Goal: Browse casually

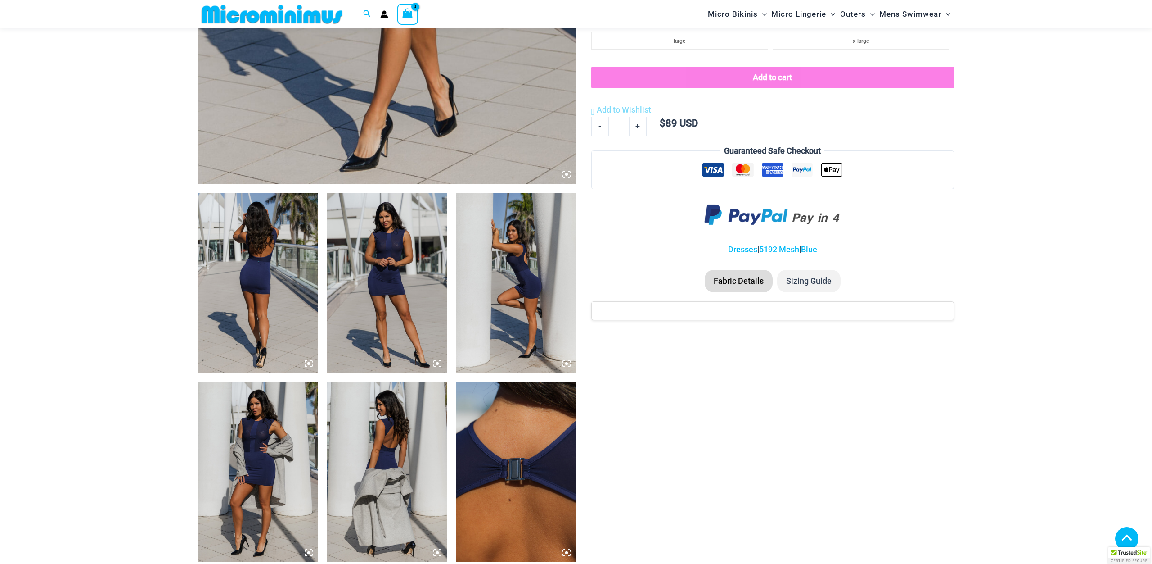
scroll to position [825, 0]
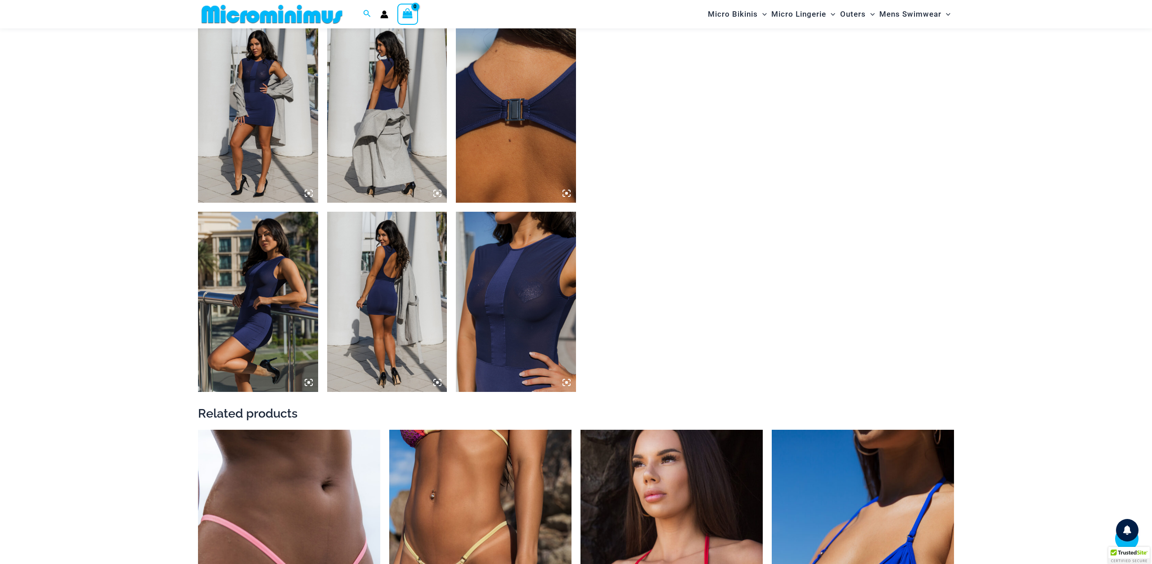
type input "**********"
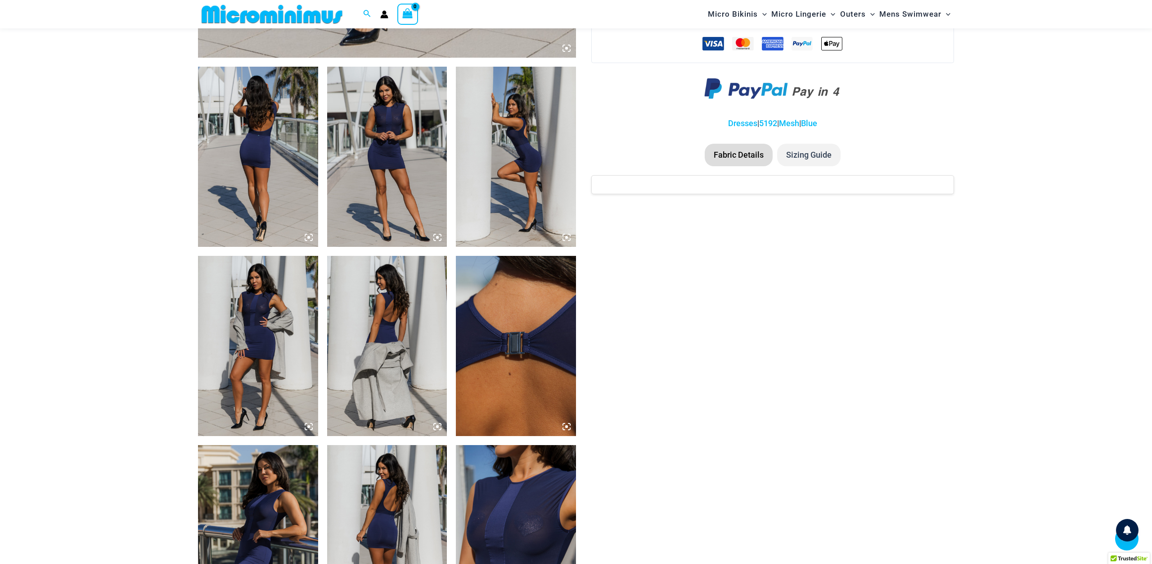
scroll to position [859, 0]
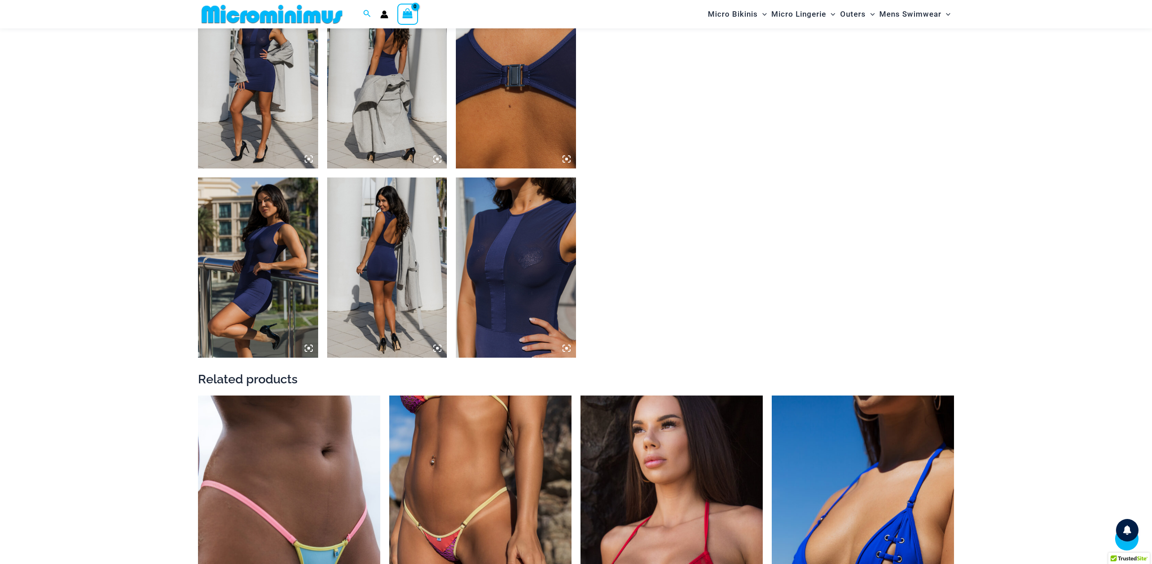
click at [513, 310] on img at bounding box center [516, 267] width 120 height 180
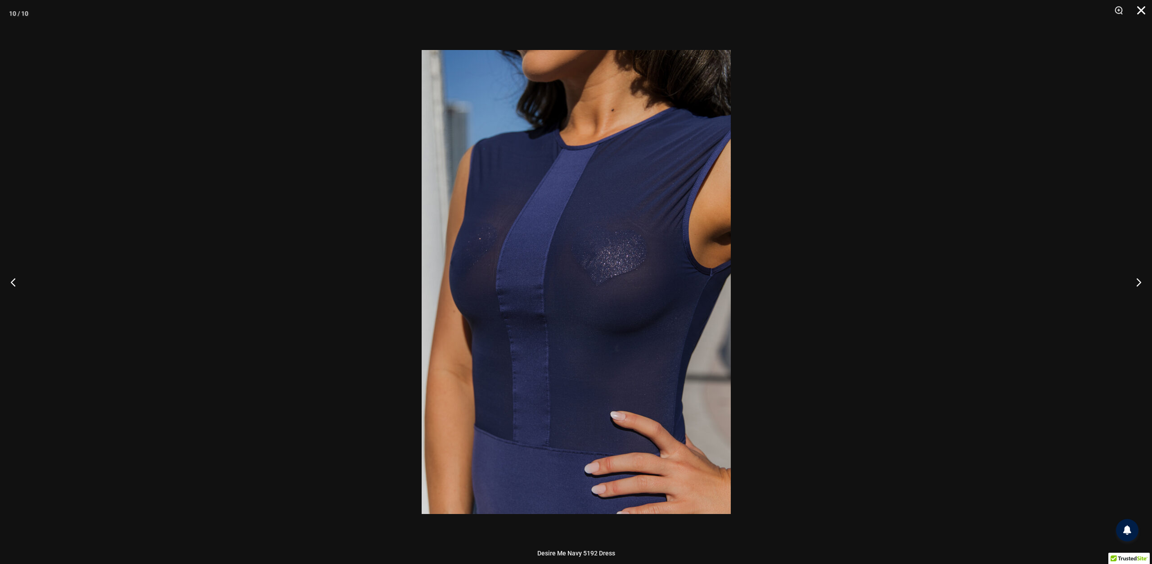
click at [1146, 7] on button "Close" at bounding box center [1138, 13] width 23 height 27
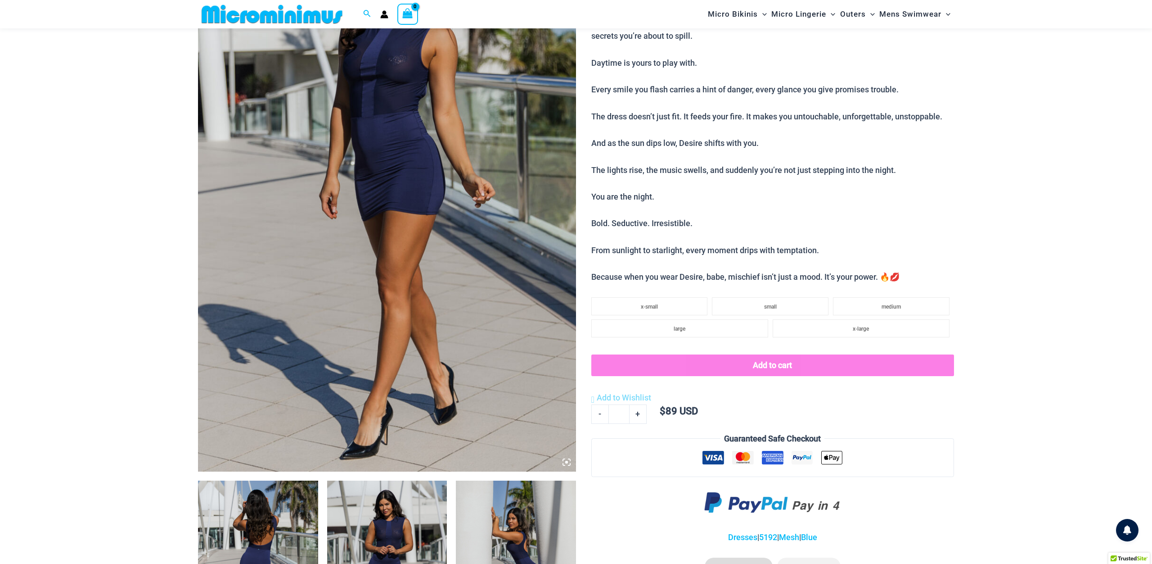
scroll to position [0, 0]
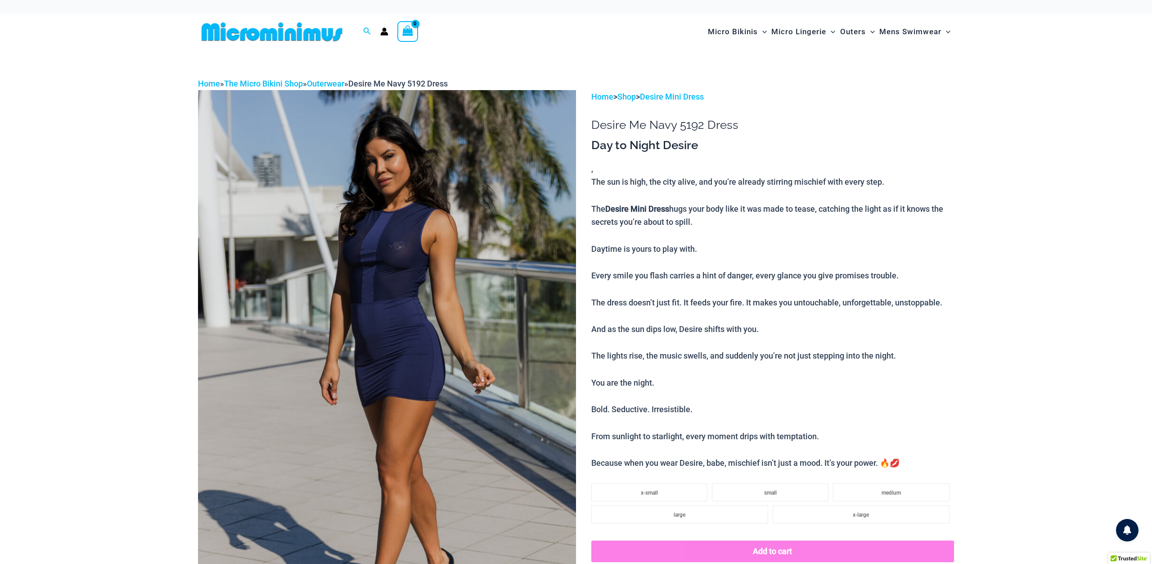
click at [272, 27] on img at bounding box center [272, 32] width 148 height 20
